Goal: Complete application form

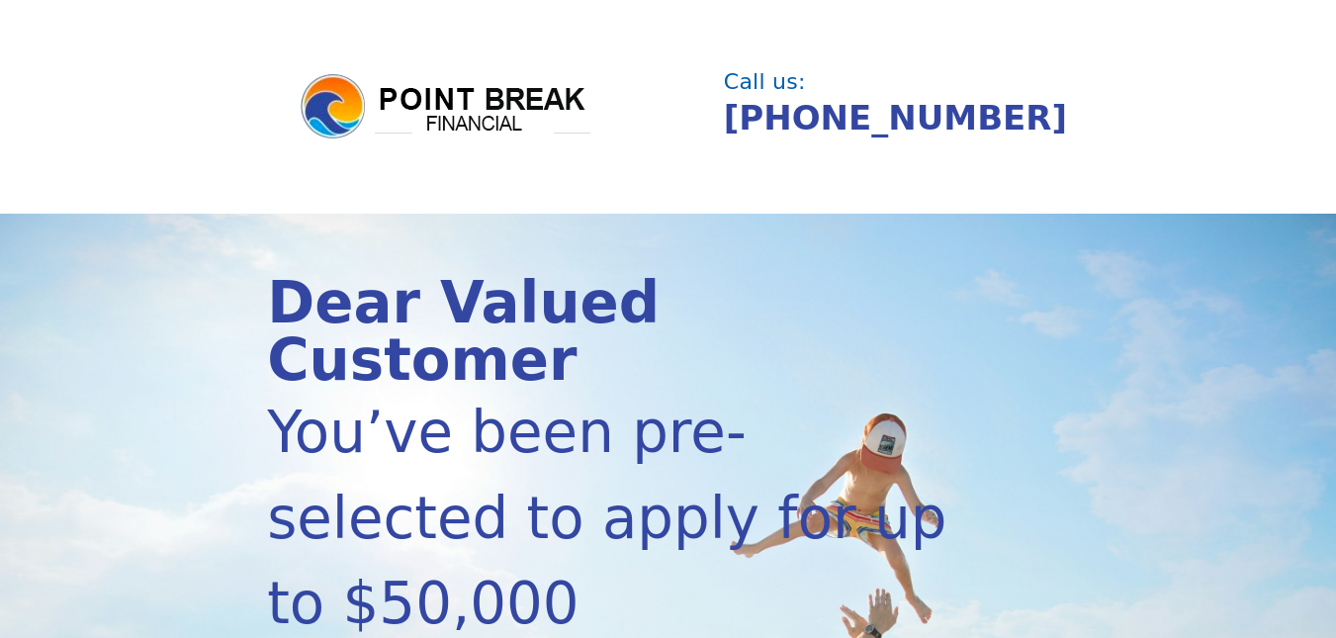
scroll to position [558, 0]
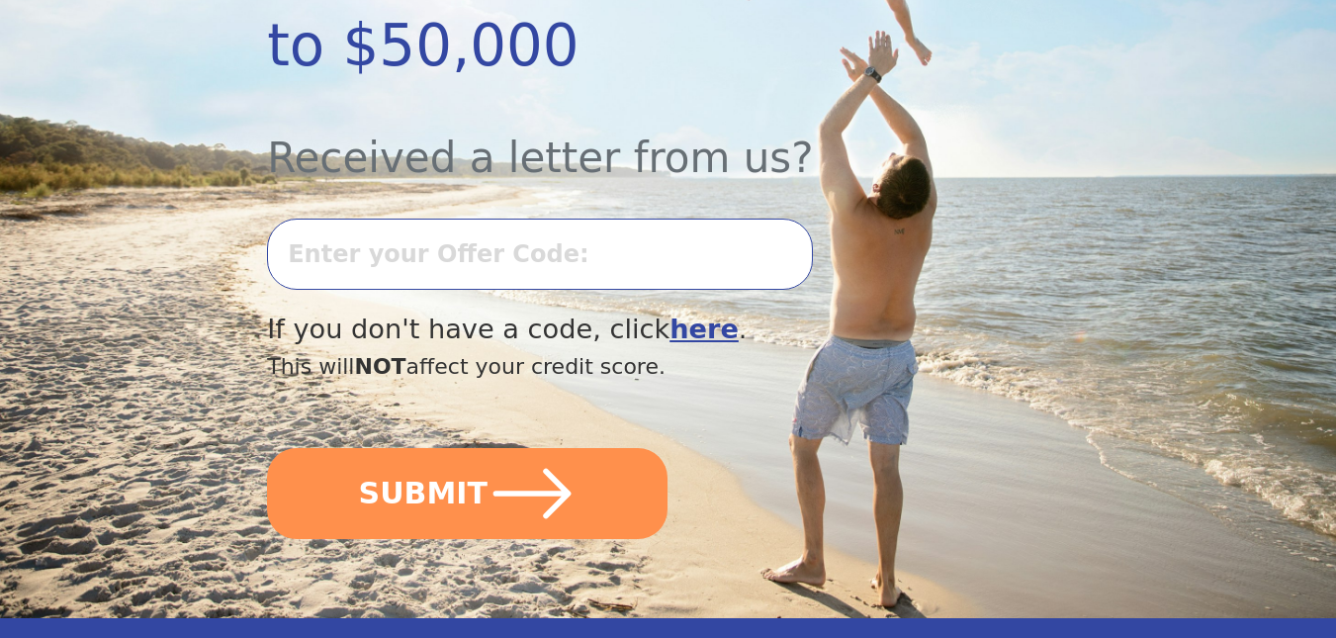
click at [407, 219] on input "text" at bounding box center [540, 254] width 546 height 71
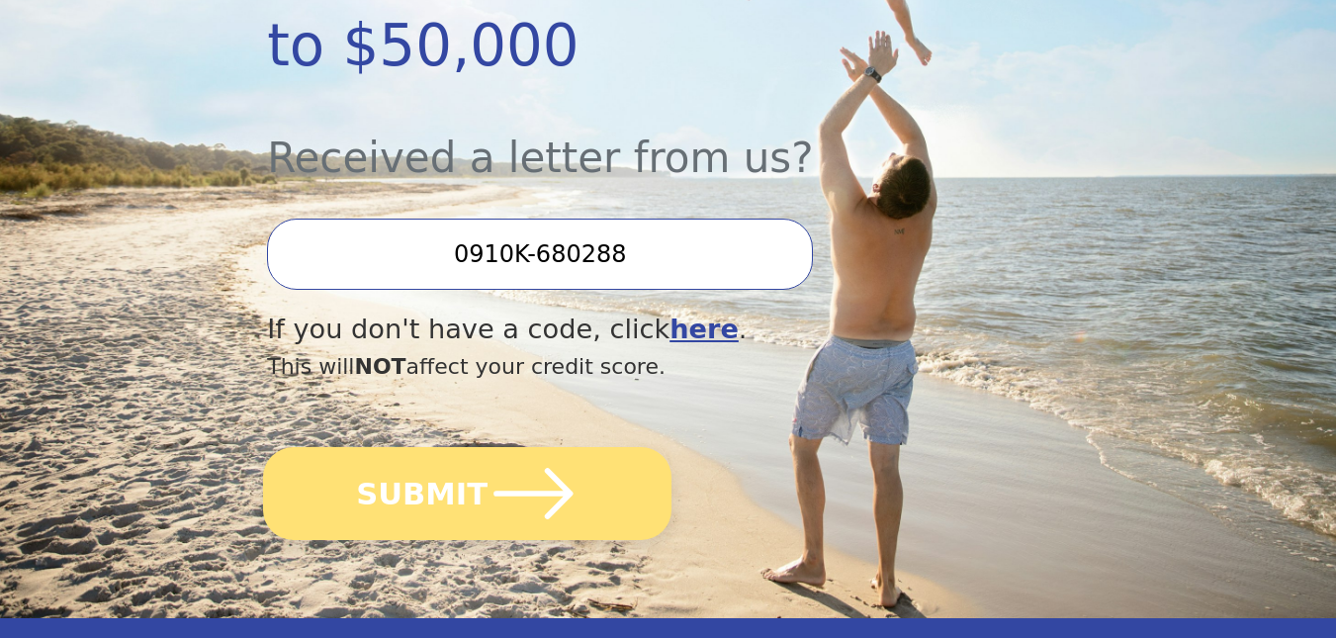
type input "0910K-680288"
click at [425, 447] on button "SUBMIT" at bounding box center [467, 493] width 409 height 93
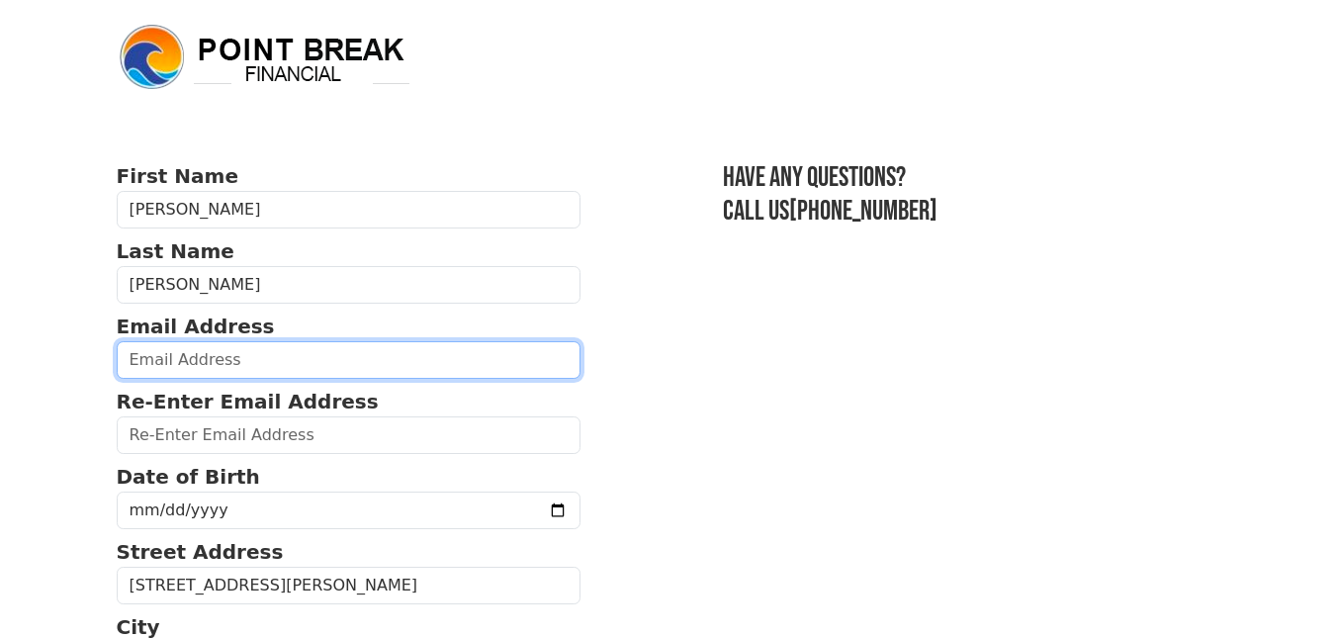
click at [241, 359] on input "email" at bounding box center [349, 360] width 465 height 38
type input "[EMAIL_ADDRESS][DOMAIN_NAME]"
type input "[PHONE_NUMBER]"
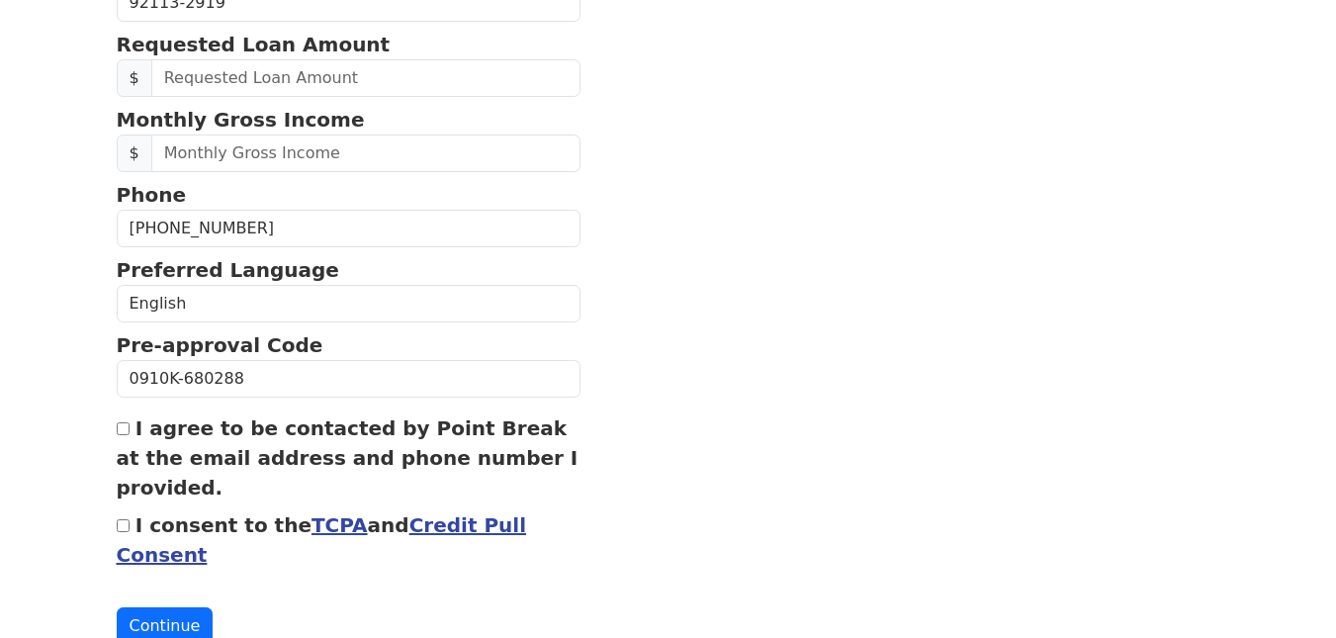
scroll to position [874, 0]
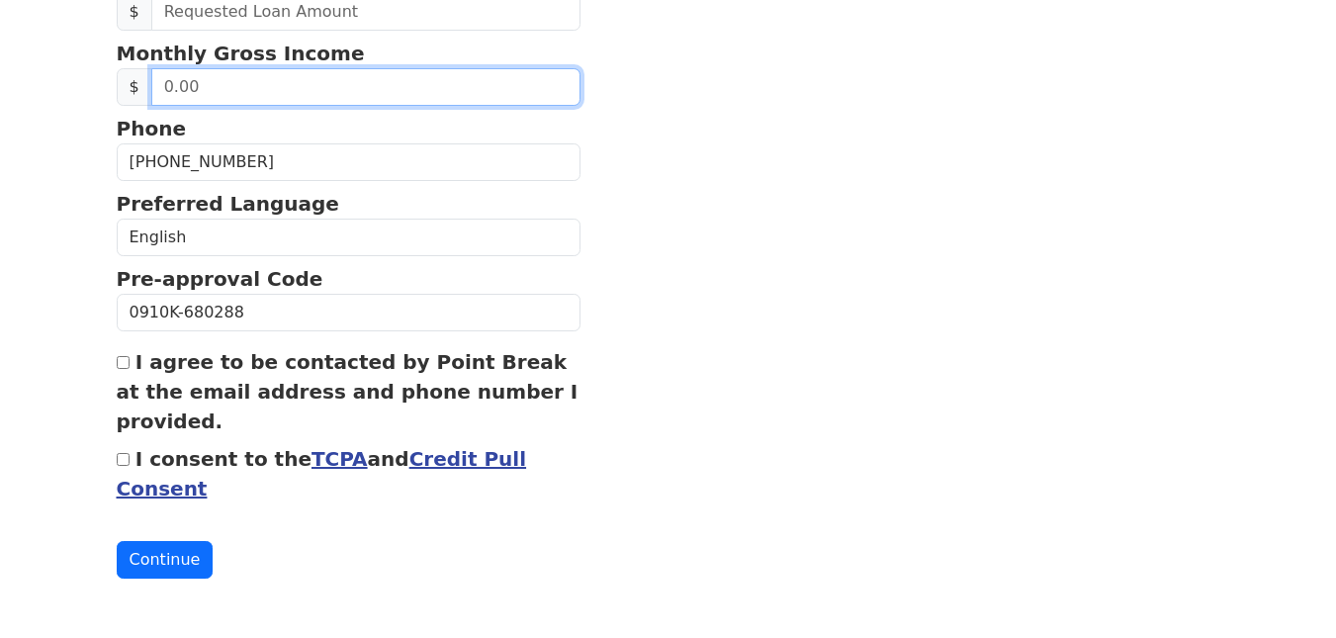
click at [184, 84] on input "text" at bounding box center [366, 87] width 430 height 38
type input "1,311.00"
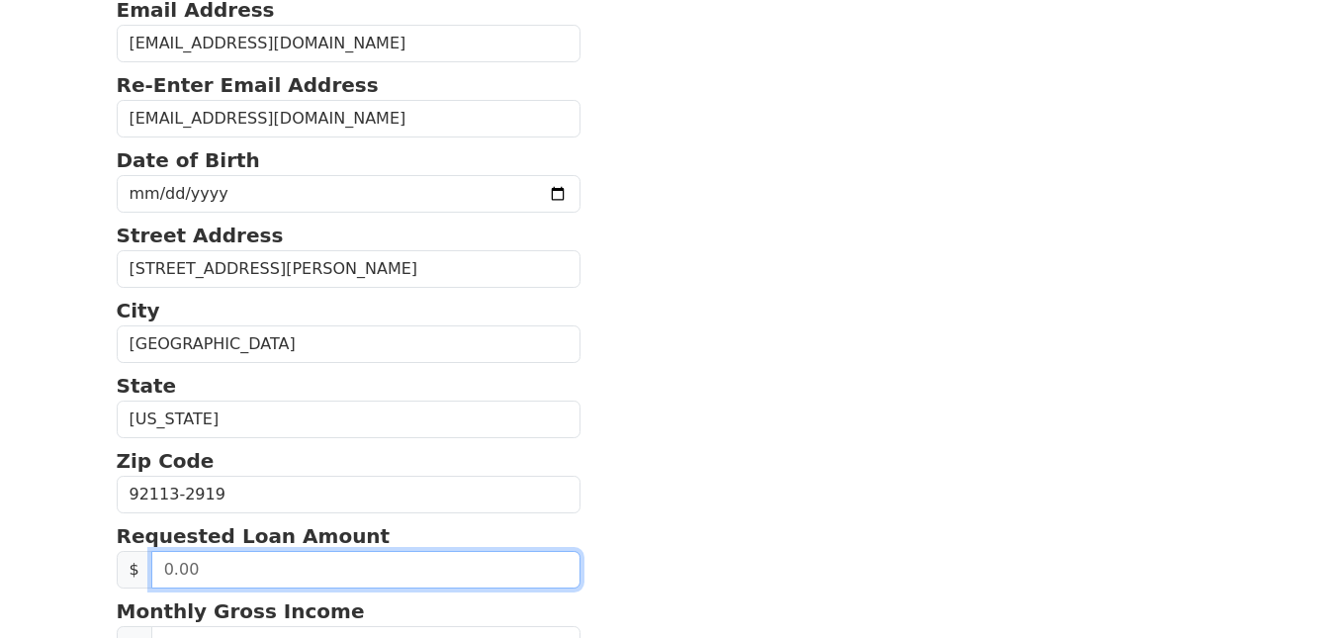
click at [190, 564] on input "text" at bounding box center [366, 570] width 430 height 38
type input "10,000.00"
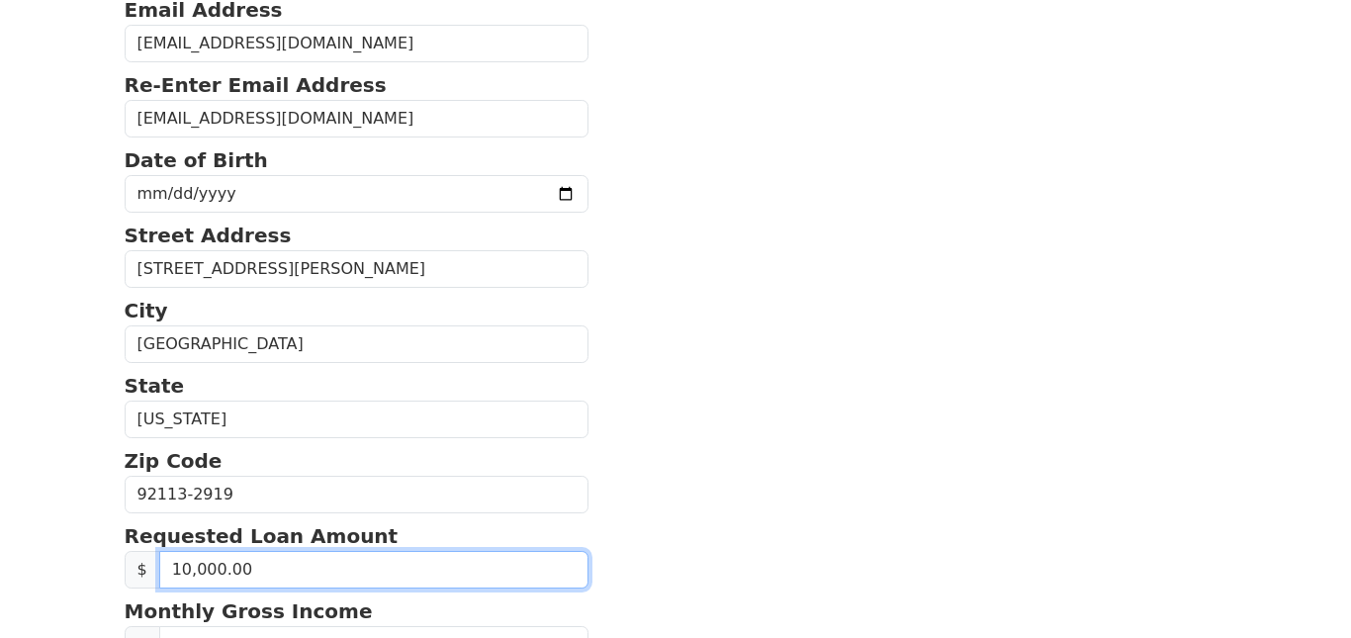
scroll to position [874, 0]
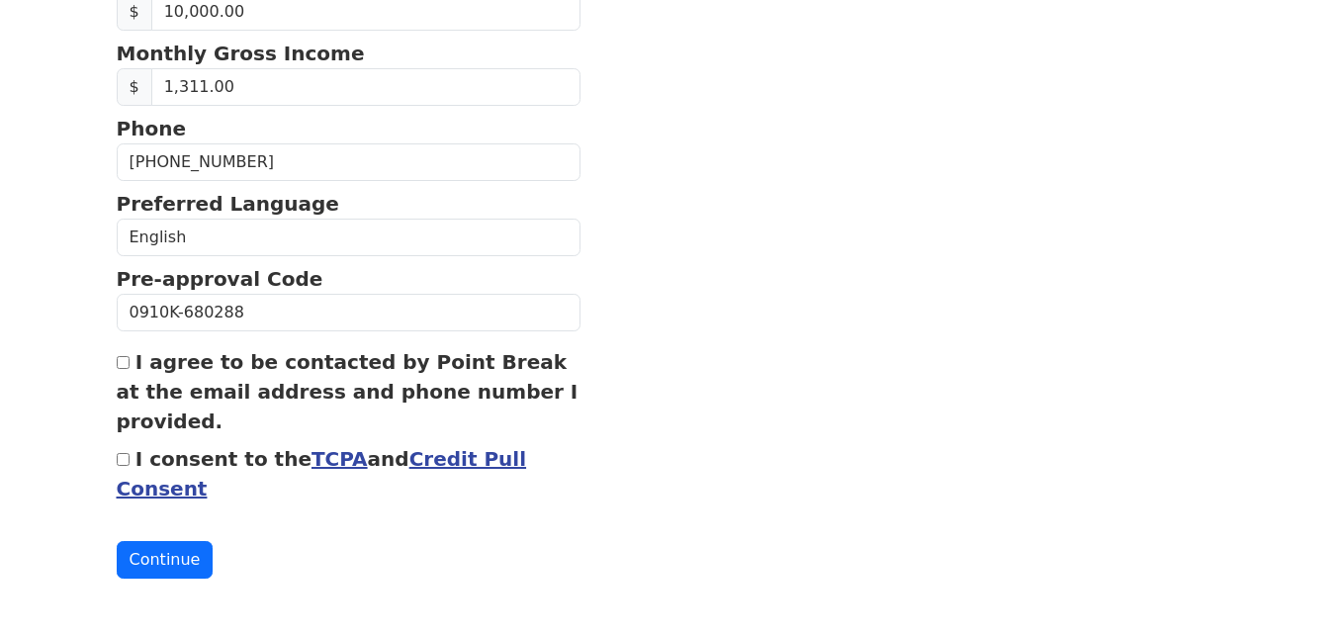
click at [312, 463] on link "TCPA" at bounding box center [340, 459] width 56 height 24
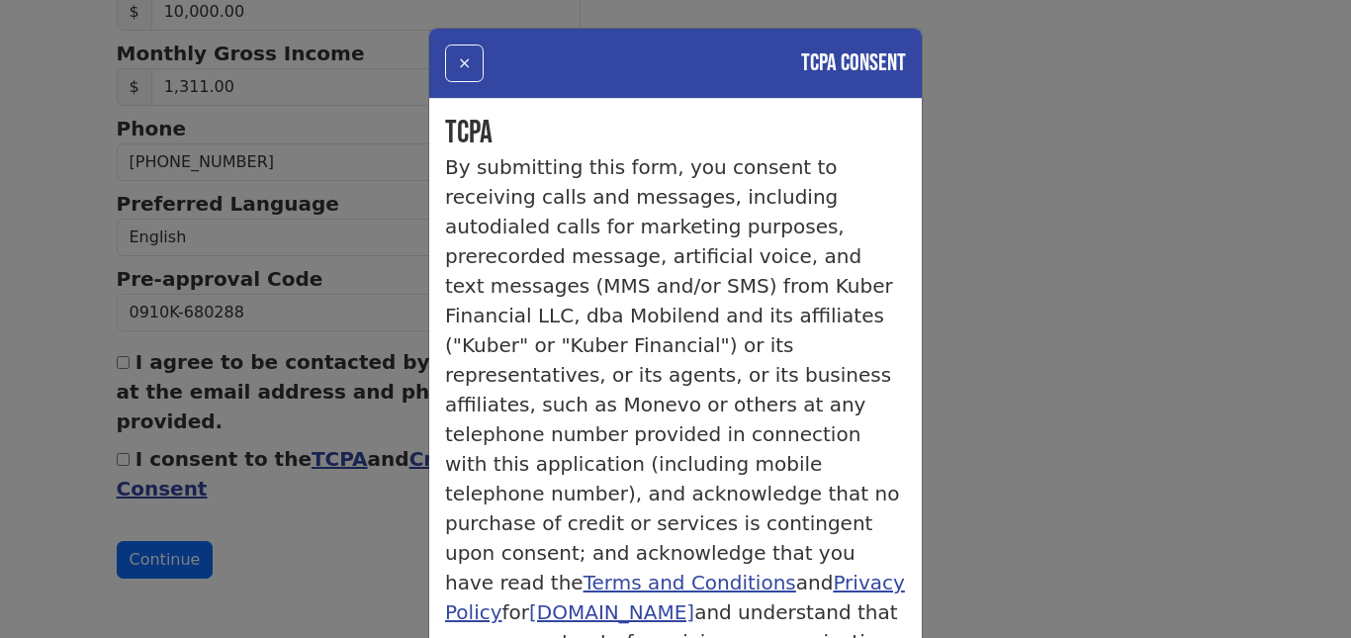
click at [631, 571] on link "Terms and Conditions" at bounding box center [690, 583] width 213 height 24
